Goal: Transaction & Acquisition: Book appointment/travel/reservation

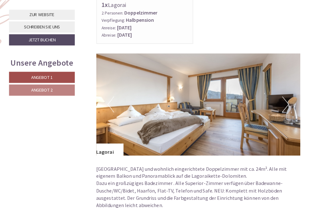
scroll to position [324, 0]
click at [283, 102] on button "Next" at bounding box center [286, 103] width 7 height 16
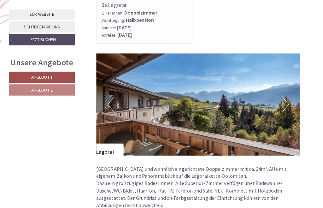
click at [283, 97] on button "Next" at bounding box center [286, 103] width 7 height 16
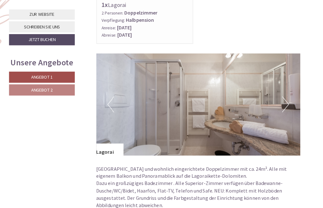
click at [285, 104] on img at bounding box center [199, 103] width 201 height 101
click at [283, 101] on button "Next" at bounding box center [286, 103] width 7 height 16
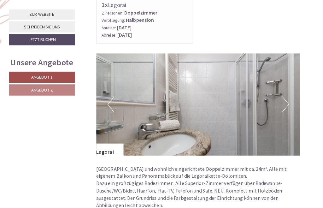
click at [283, 100] on button "Next" at bounding box center [286, 103] width 7 height 16
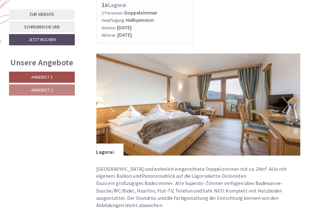
click at [283, 97] on button "Next" at bounding box center [286, 103] width 7 height 16
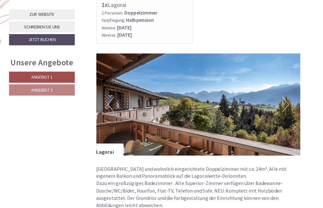
click at [284, 98] on button "Next" at bounding box center [286, 103] width 7 height 16
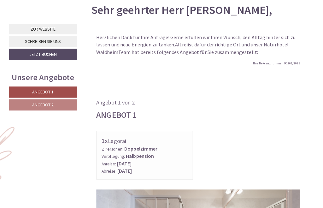
scroll to position [190, 0]
click at [42, 52] on link "Jetzt buchen" at bounding box center [46, 54] width 67 height 11
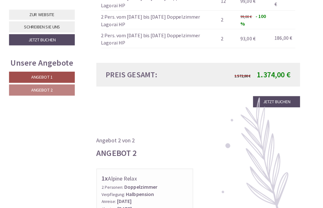
scroll to position [607, 0]
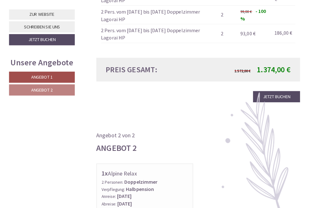
click at [272, 90] on link "Jetzt buchen" at bounding box center [277, 95] width 46 height 11
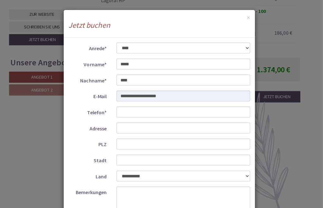
scroll to position [0, 0]
click at [247, 12] on div "× Jetzt buchen" at bounding box center [161, 23] width 189 height 27
click at [248, 21] on button "×" at bounding box center [249, 17] width 3 height 7
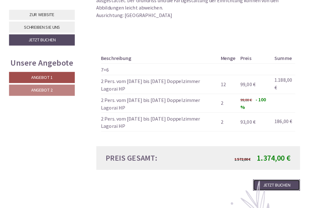
scroll to position [519, 0]
